Goal: Task Accomplishment & Management: Complete application form

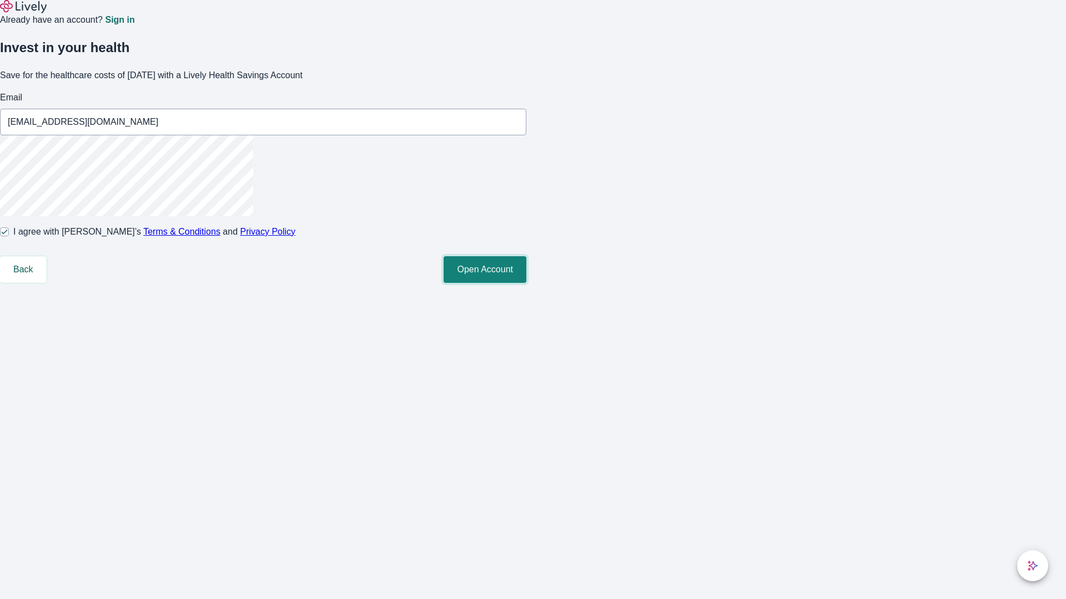
click at [526, 283] on button "Open Account" at bounding box center [484, 269] width 83 height 27
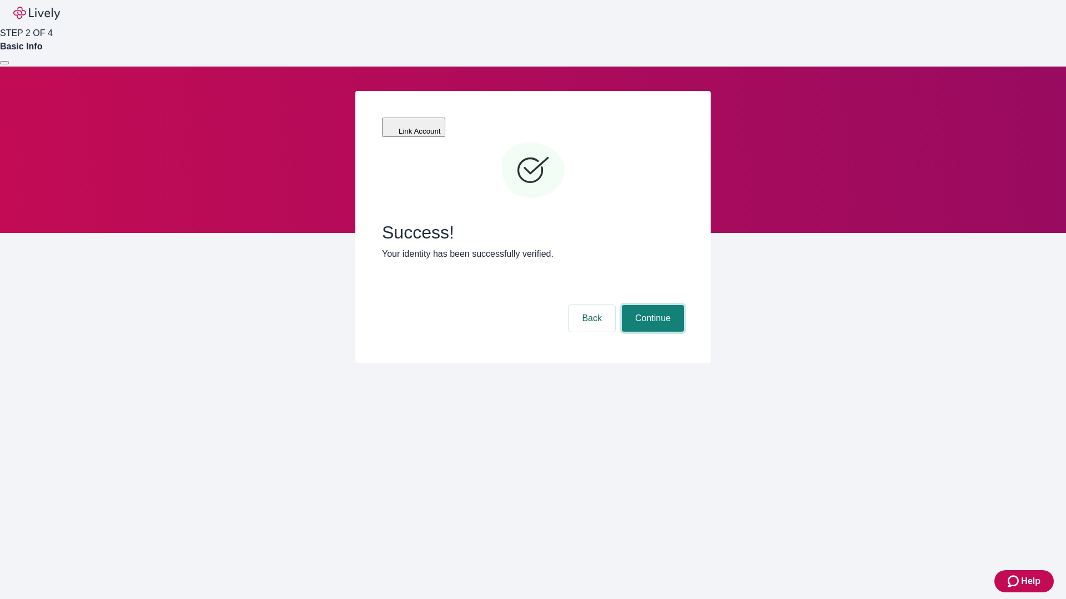
click at [651, 305] on button "Continue" at bounding box center [653, 318] width 62 height 27
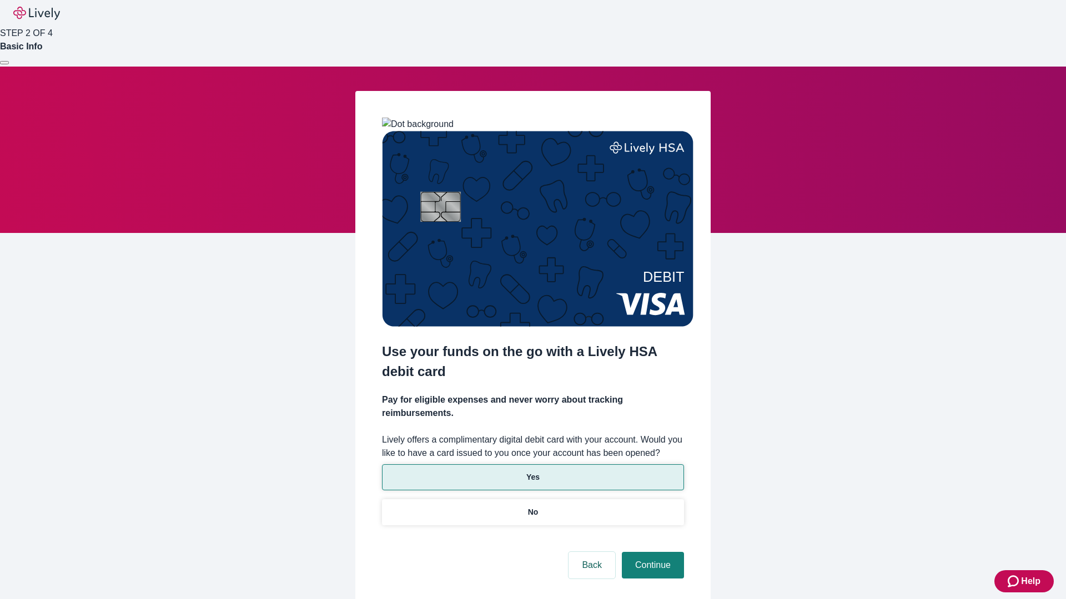
click at [532, 472] on p "Yes" at bounding box center [532, 478] width 13 height 12
click at [651, 552] on button "Continue" at bounding box center [653, 565] width 62 height 27
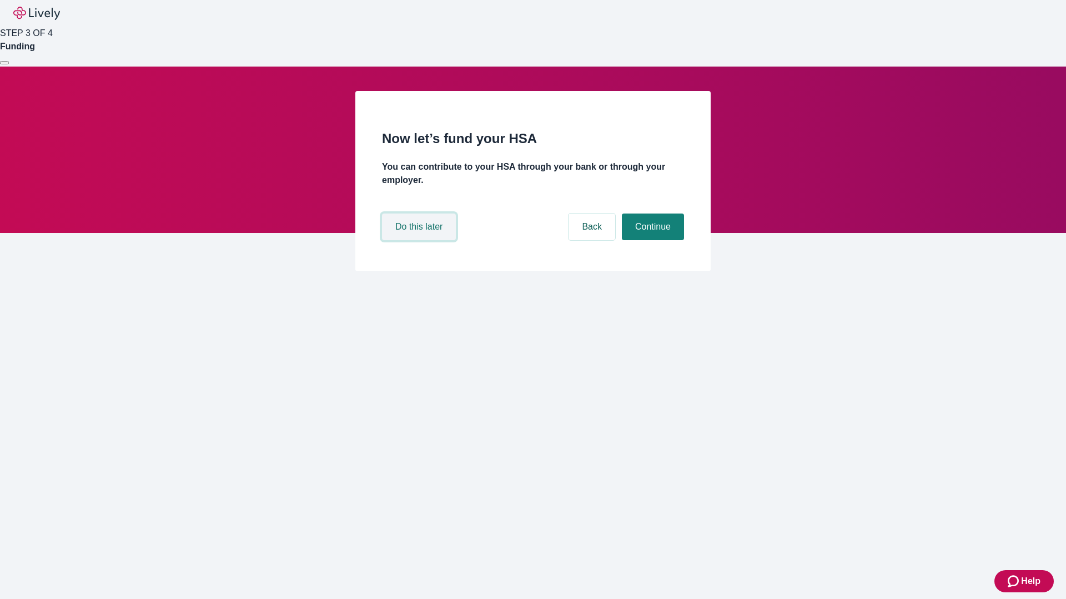
click at [420, 240] on button "Do this later" at bounding box center [419, 227] width 74 height 27
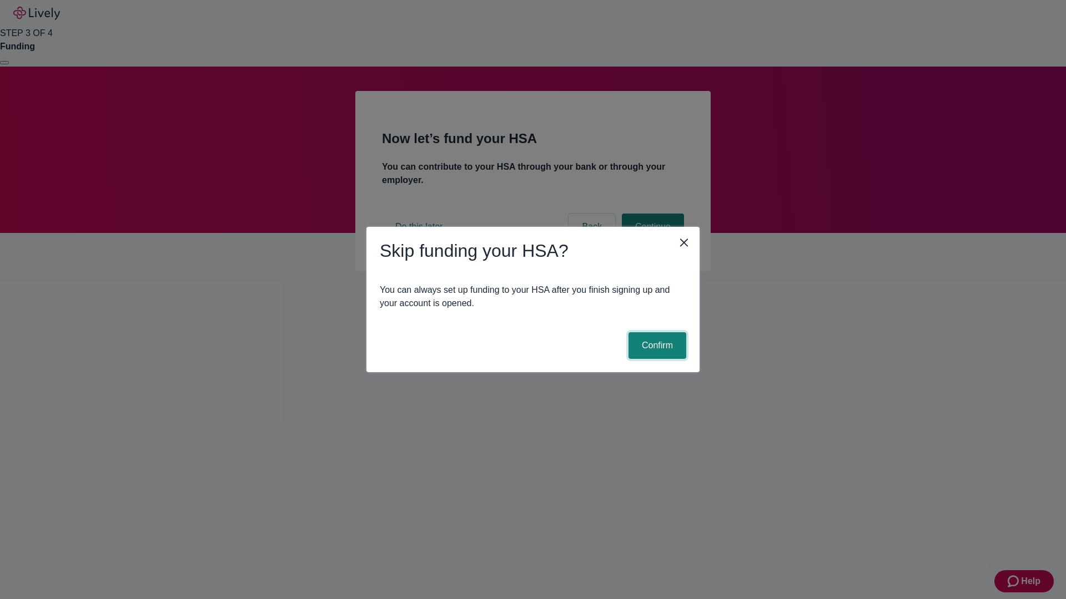
click at [655, 346] on button "Confirm" at bounding box center [657, 345] width 58 height 27
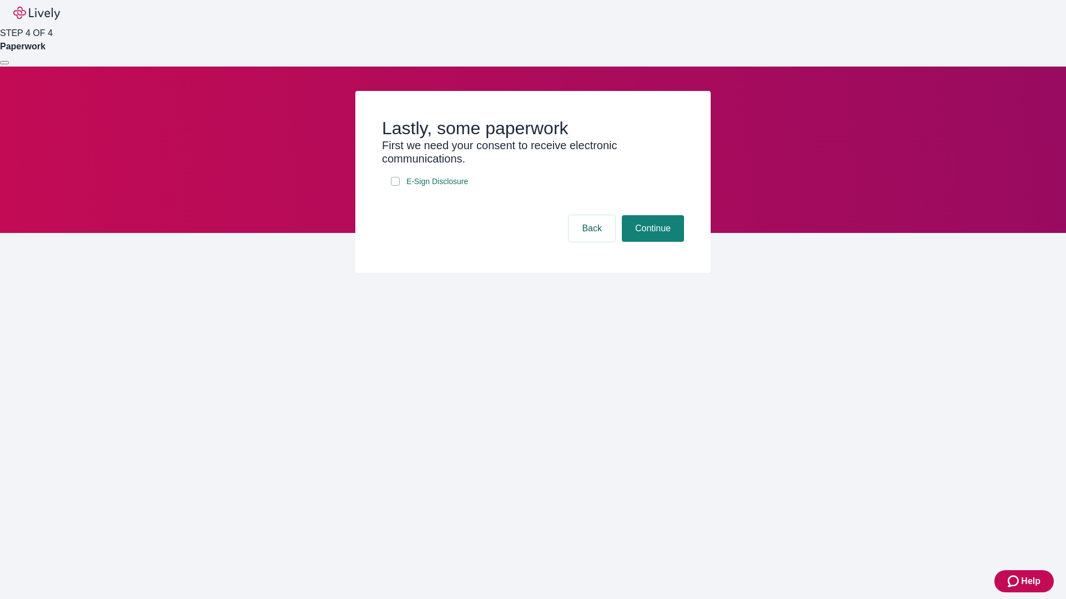
click at [395, 186] on input "E-Sign Disclosure" at bounding box center [395, 181] width 9 height 9
checkbox input "true"
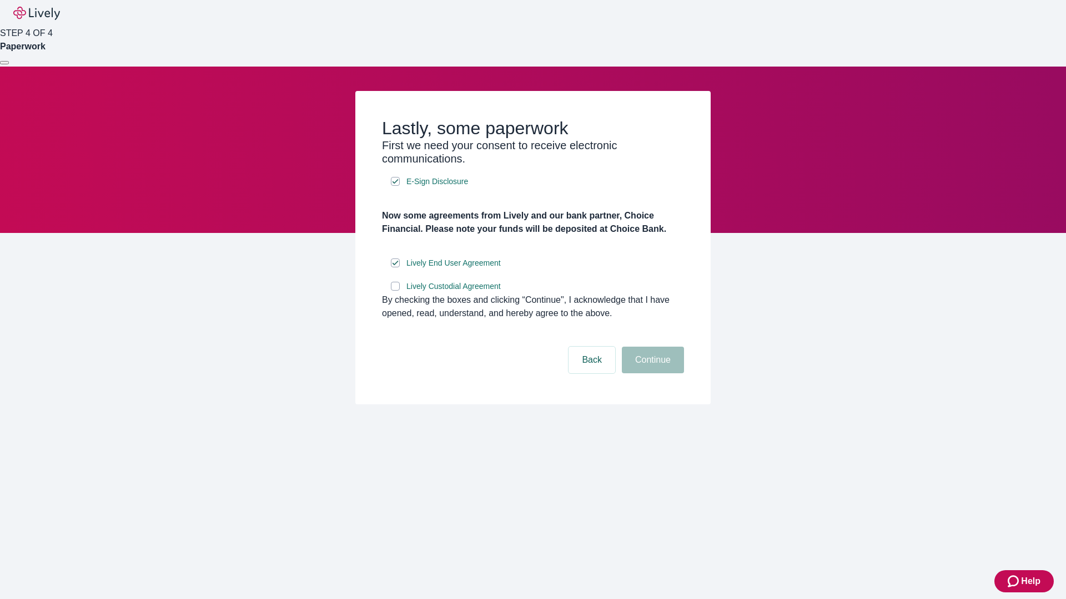
click at [395, 291] on input "Lively Custodial Agreement" at bounding box center [395, 286] width 9 height 9
checkbox input "true"
click at [651, 373] on button "Continue" at bounding box center [653, 360] width 62 height 27
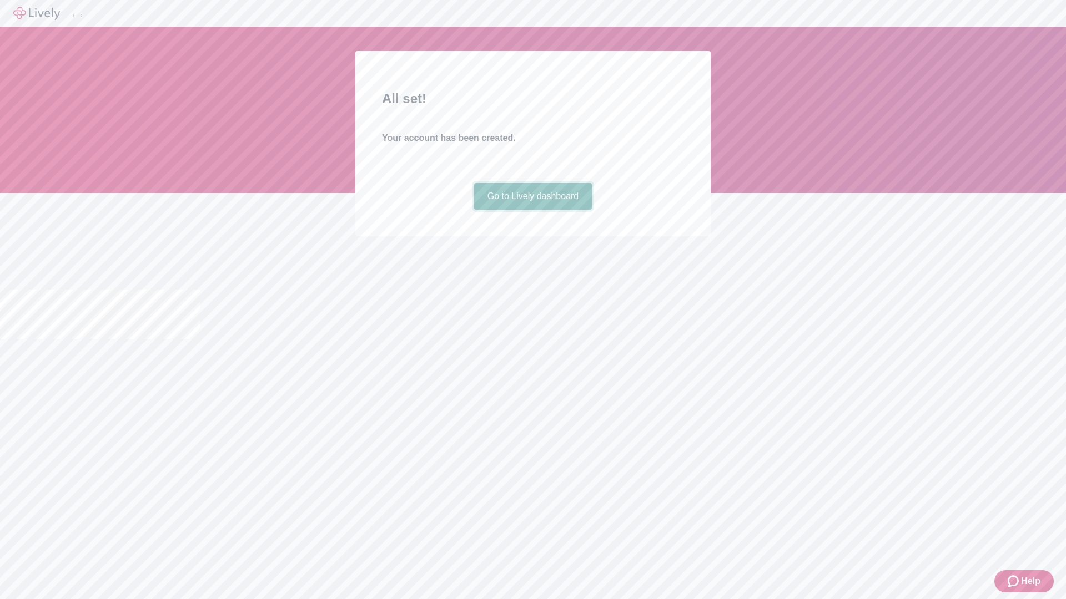
click at [532, 210] on link "Go to Lively dashboard" at bounding box center [533, 196] width 118 height 27
